Goal: Transaction & Acquisition: Purchase product/service

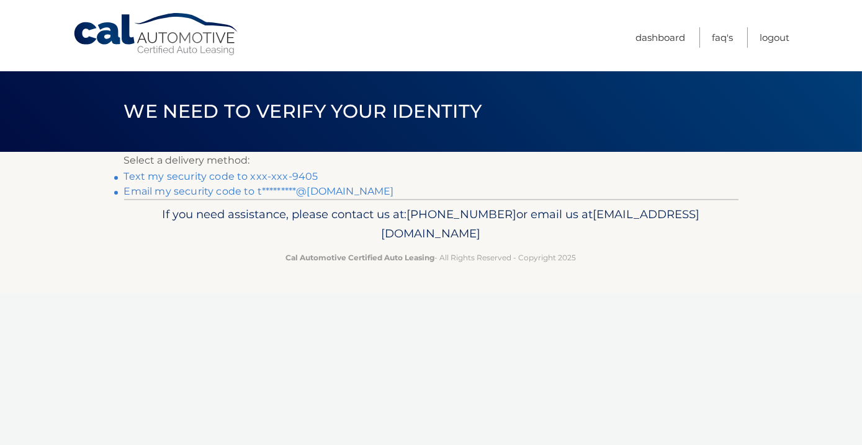
click at [288, 176] on link "Text my security code to xxx-xxx-9405" at bounding box center [221, 177] width 194 height 12
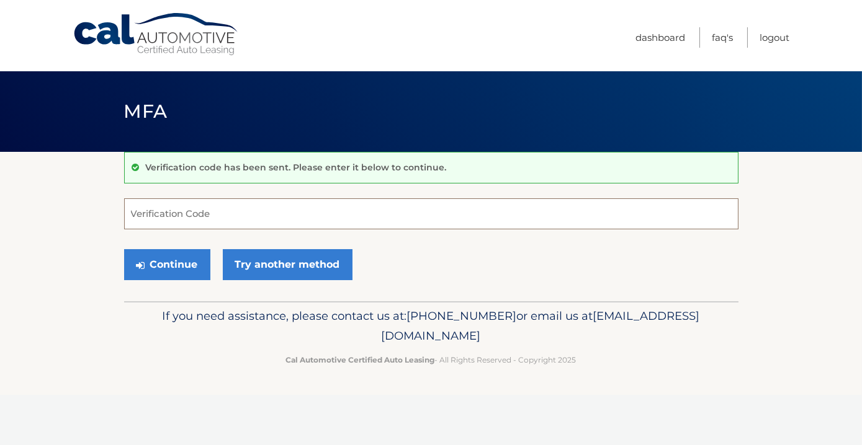
click at [205, 212] on input "Verification Code" at bounding box center [431, 213] width 614 height 31
type input "310475"
click at [174, 267] on button "Continue" at bounding box center [167, 264] width 86 height 31
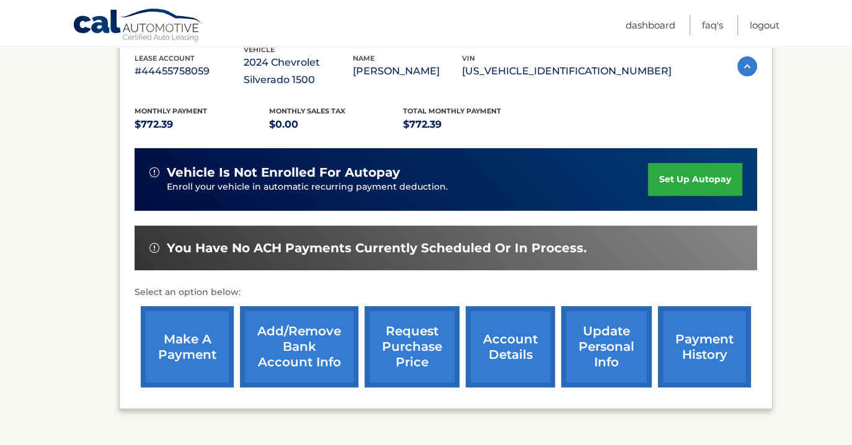
scroll to position [321, 0]
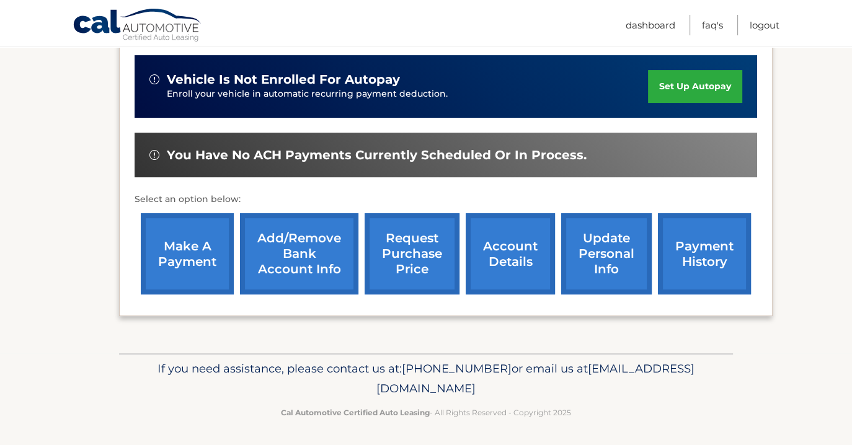
click at [204, 235] on link "make a payment" at bounding box center [187, 253] width 93 height 81
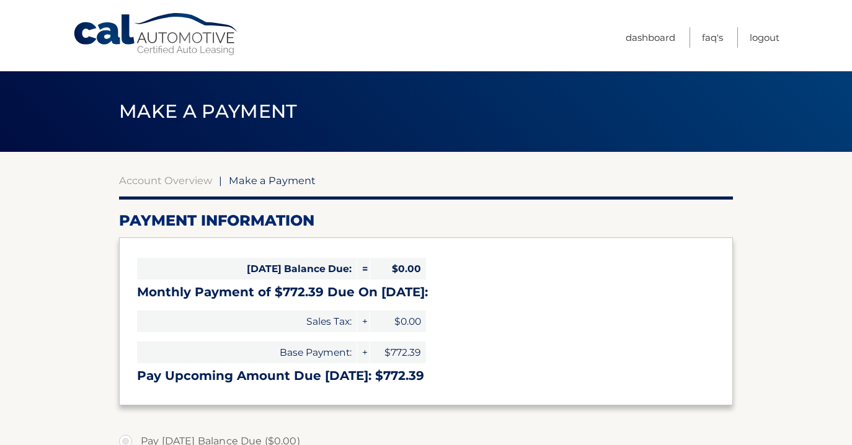
select select "ZTRkODFhNjAtMDZjOC00M2VkLWJjMTMtYTkyZWU4NDgxMzVh"
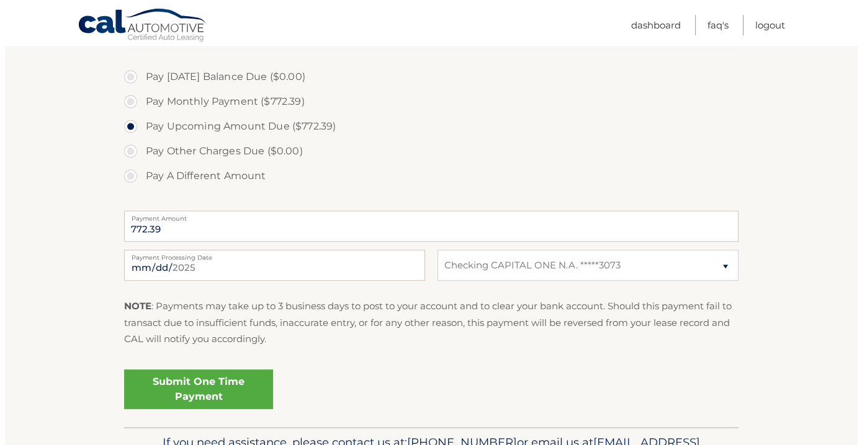
scroll to position [382, 0]
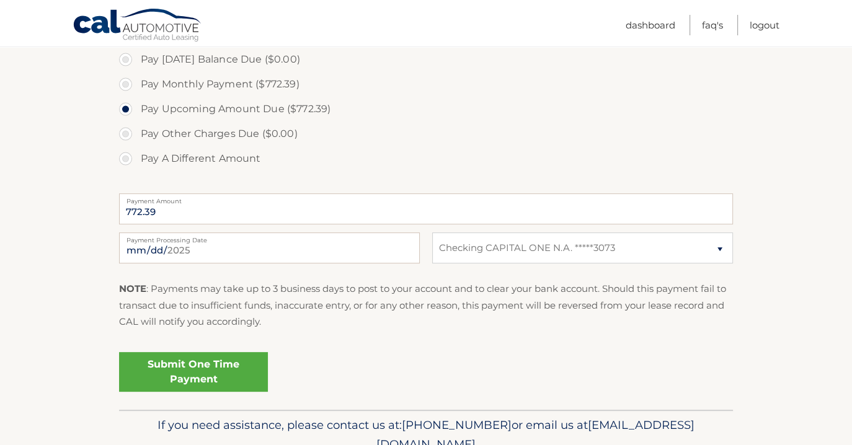
click at [199, 374] on link "Submit One Time Payment" at bounding box center [193, 372] width 149 height 40
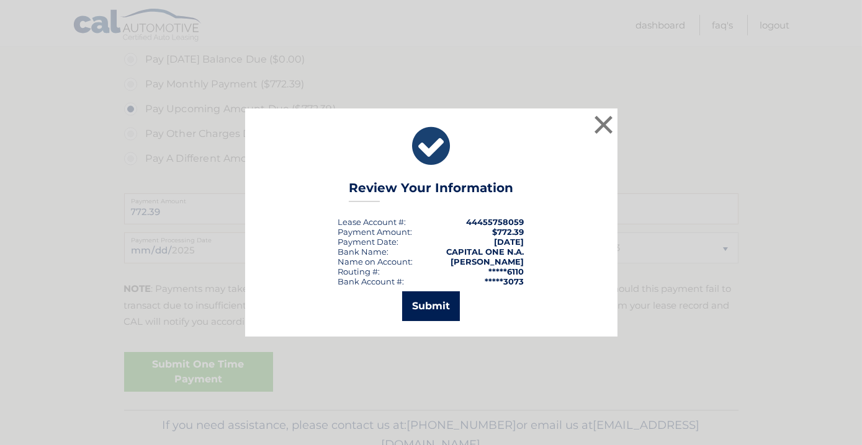
click at [435, 306] on button "Submit" at bounding box center [431, 307] width 58 height 30
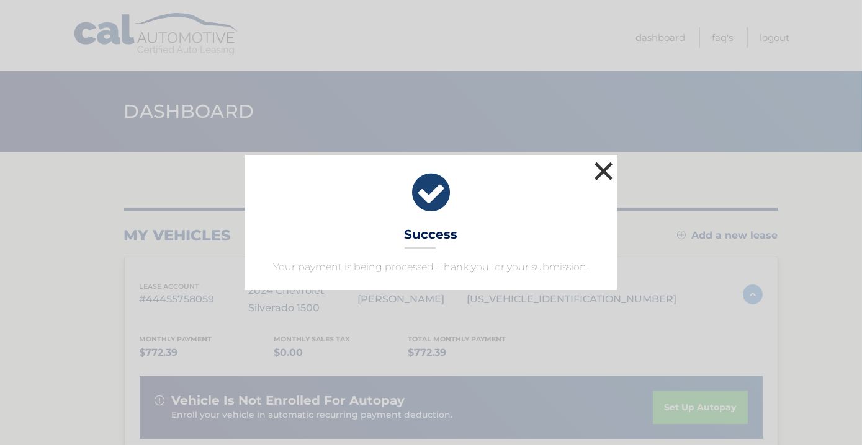
click at [603, 173] on button "×" at bounding box center [603, 171] width 25 height 25
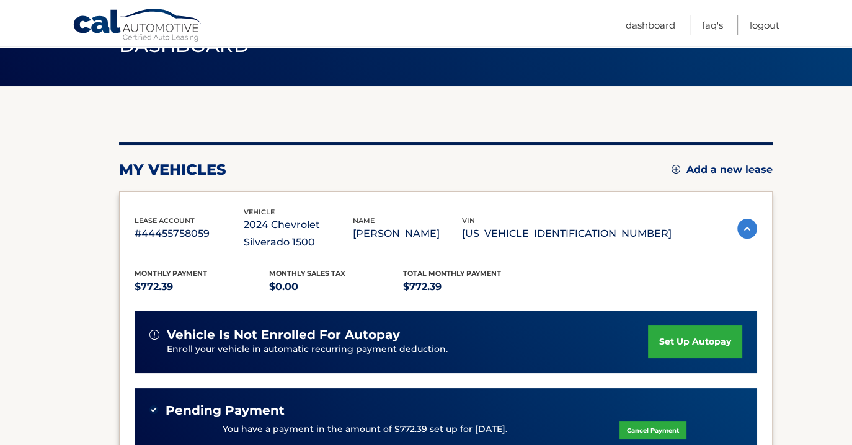
scroll to position [50, 0]
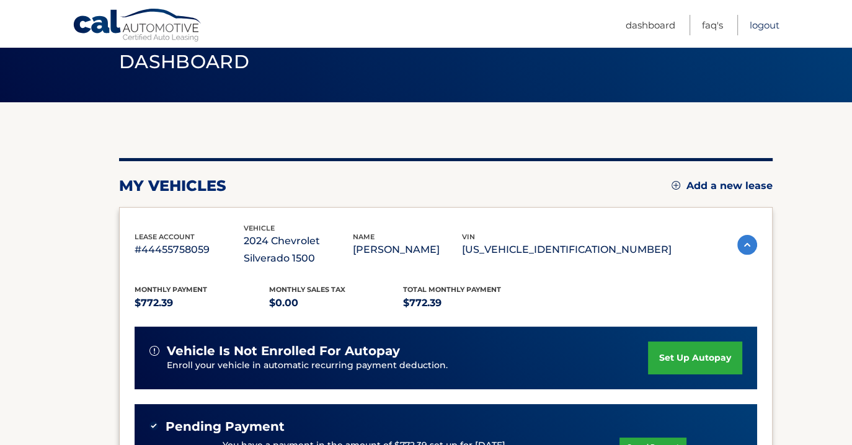
click at [760, 26] on link "Logout" at bounding box center [765, 25] width 30 height 20
